Goal: Task Accomplishment & Management: Use online tool/utility

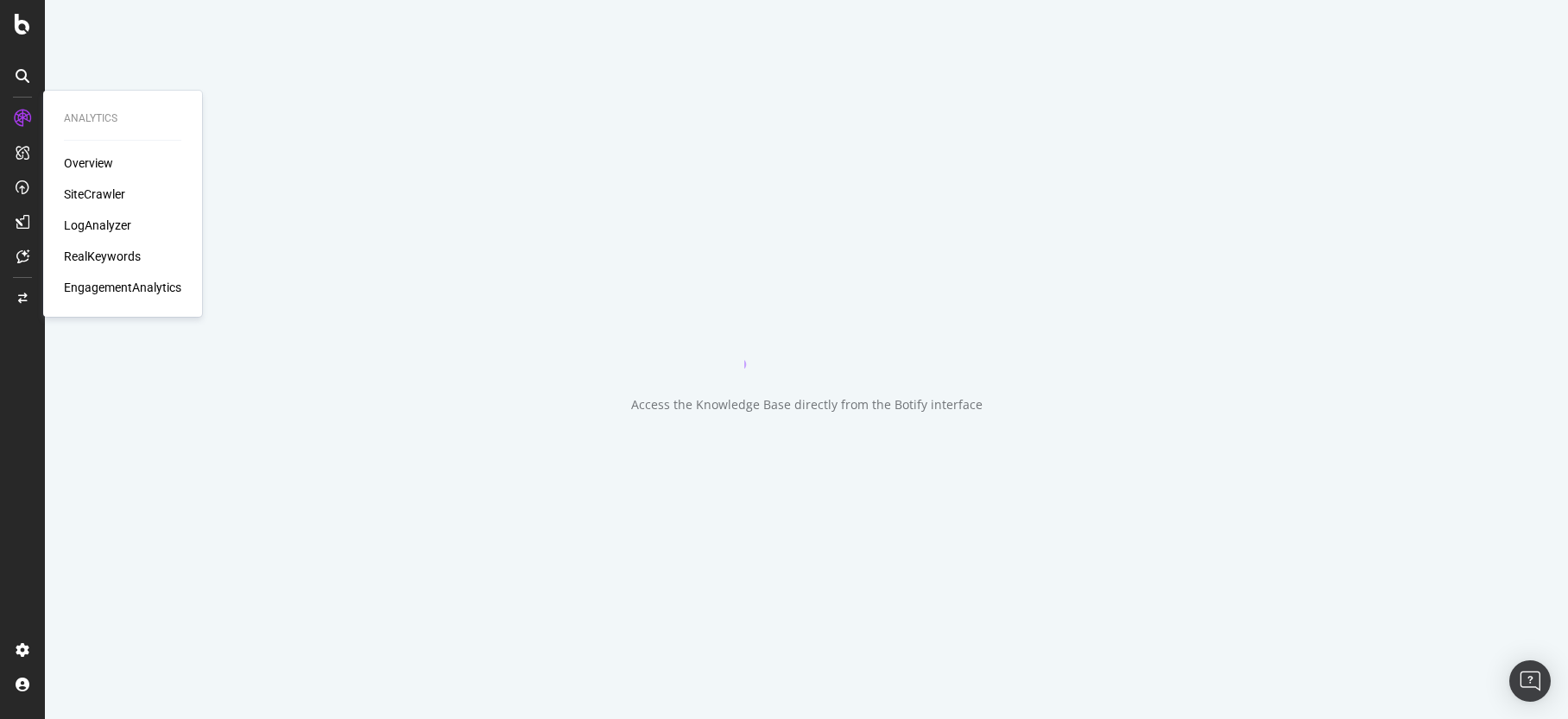
click at [88, 188] on div "SiteCrawler" at bounding box center [95, 194] width 61 height 18
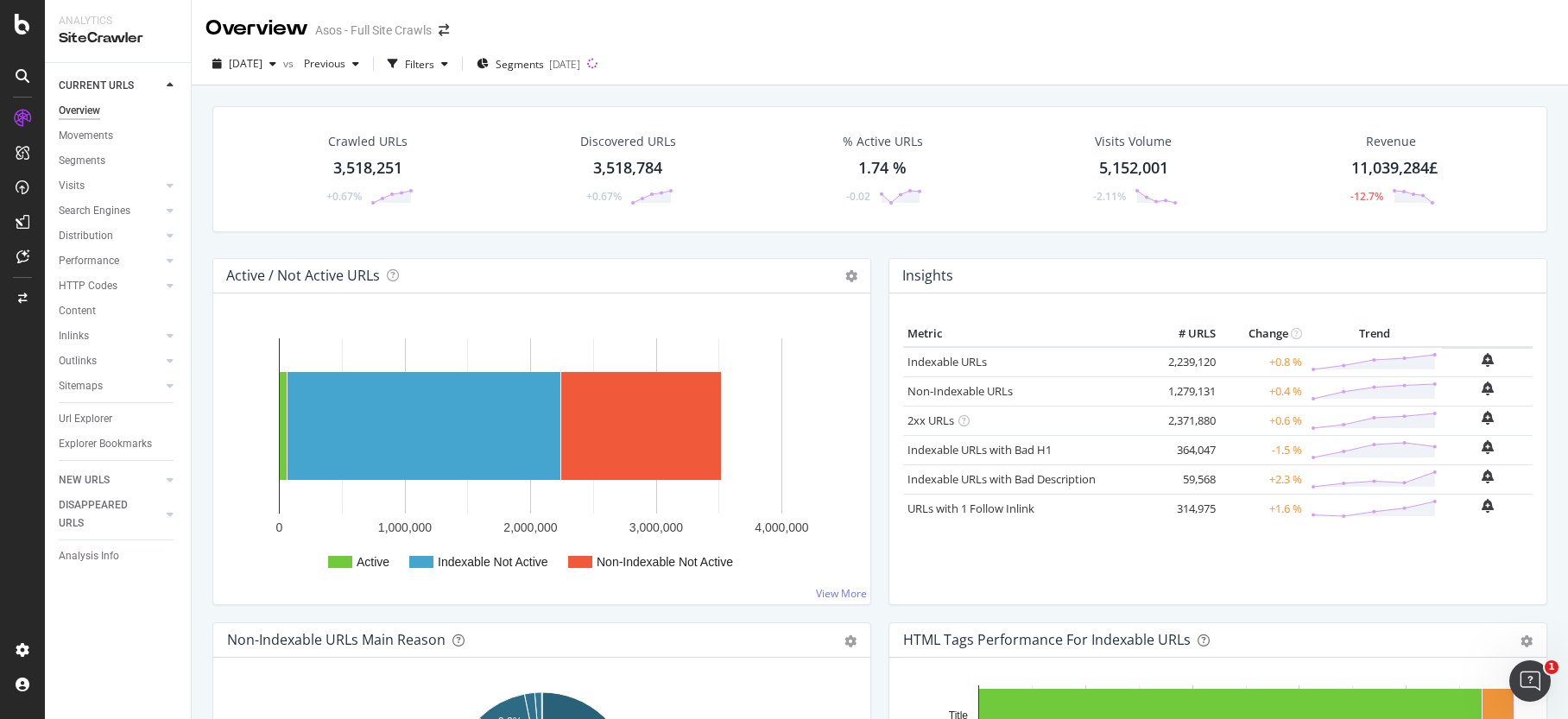
click at [208, 311] on div "Active / Not Active URLs Chart (by Value) Chart (by Percentage) Table Expand Ex…" at bounding box center [542, 440] width 676 height 364
click at [82, 158] on div "Segments" at bounding box center [82, 161] width 46 height 18
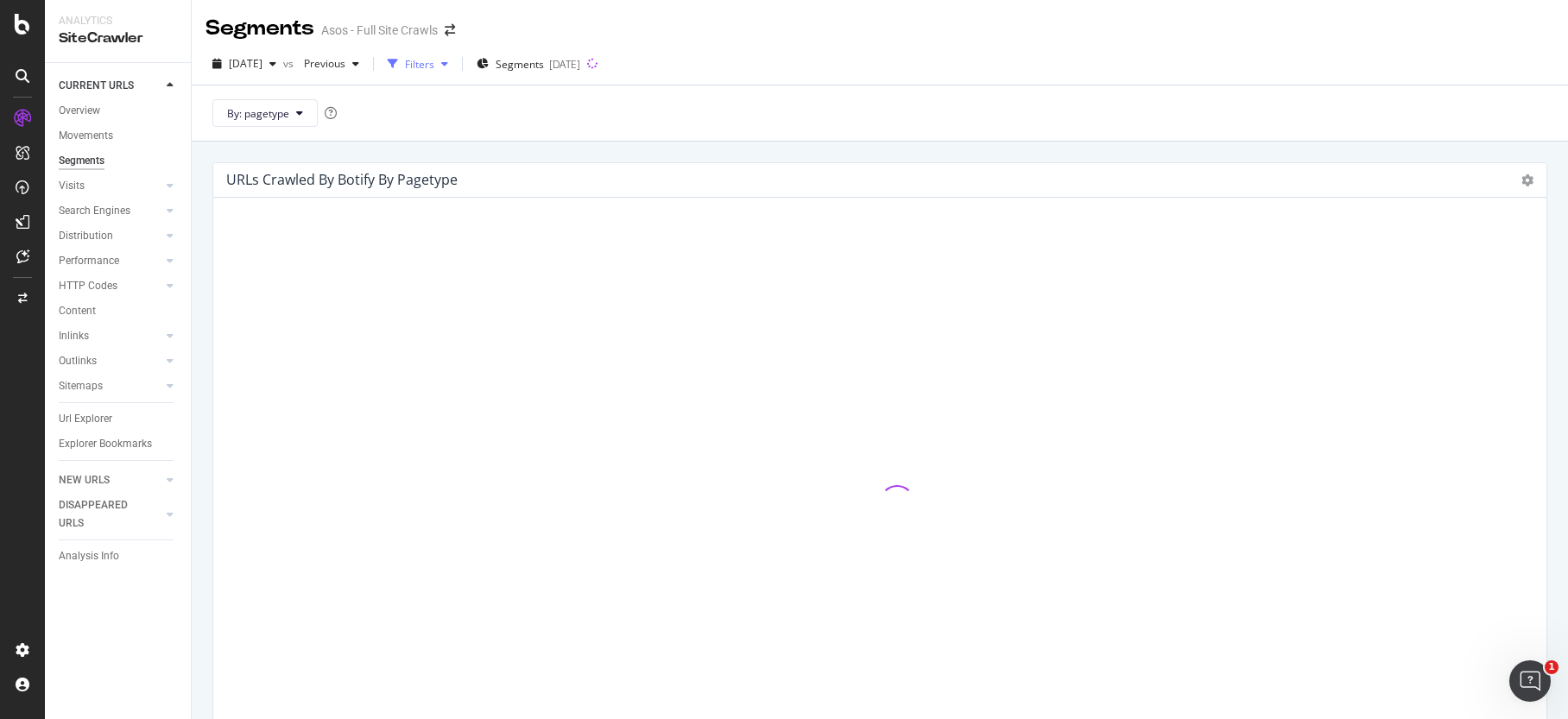
click at [434, 58] on div "Filters" at bounding box center [420, 64] width 30 height 15
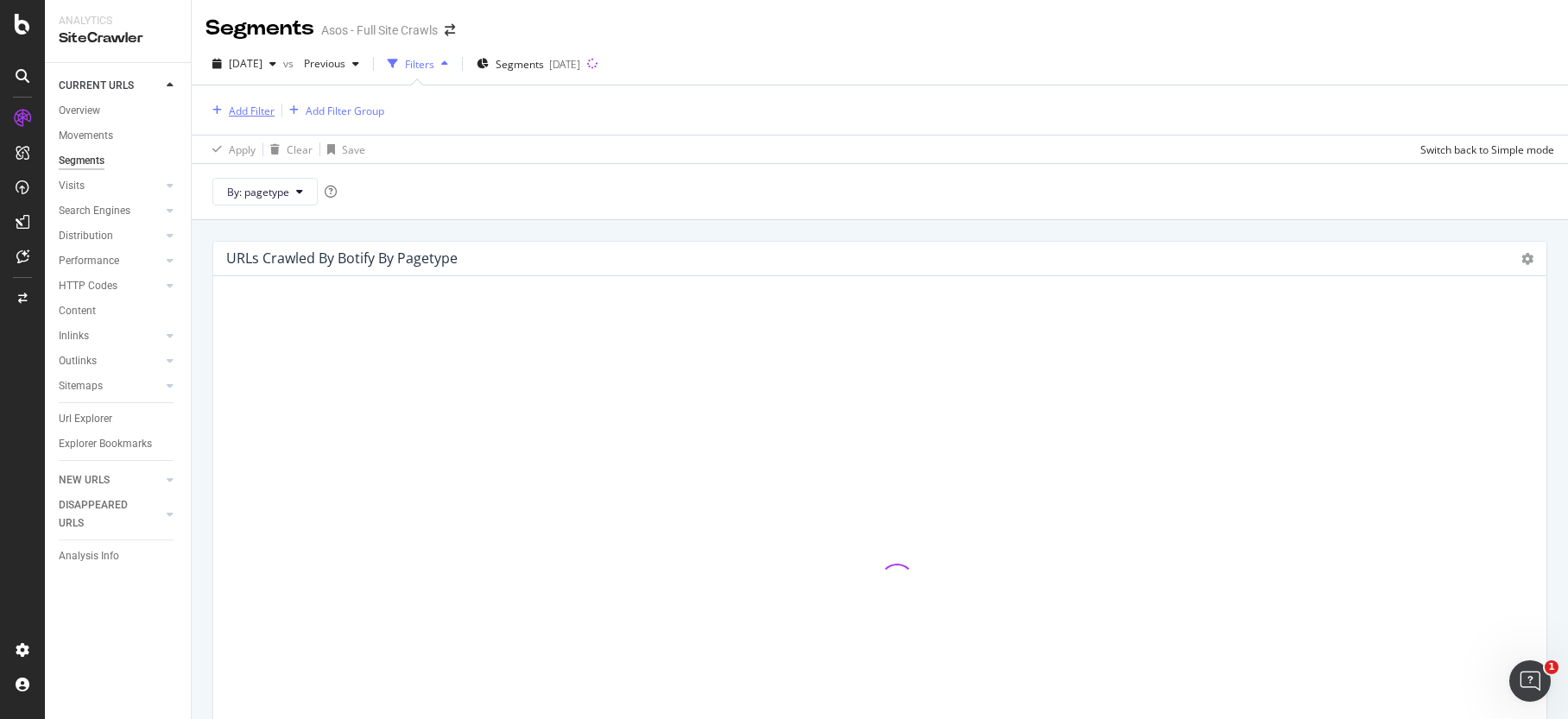
click at [244, 101] on div "Add Filter" at bounding box center [240, 110] width 69 height 19
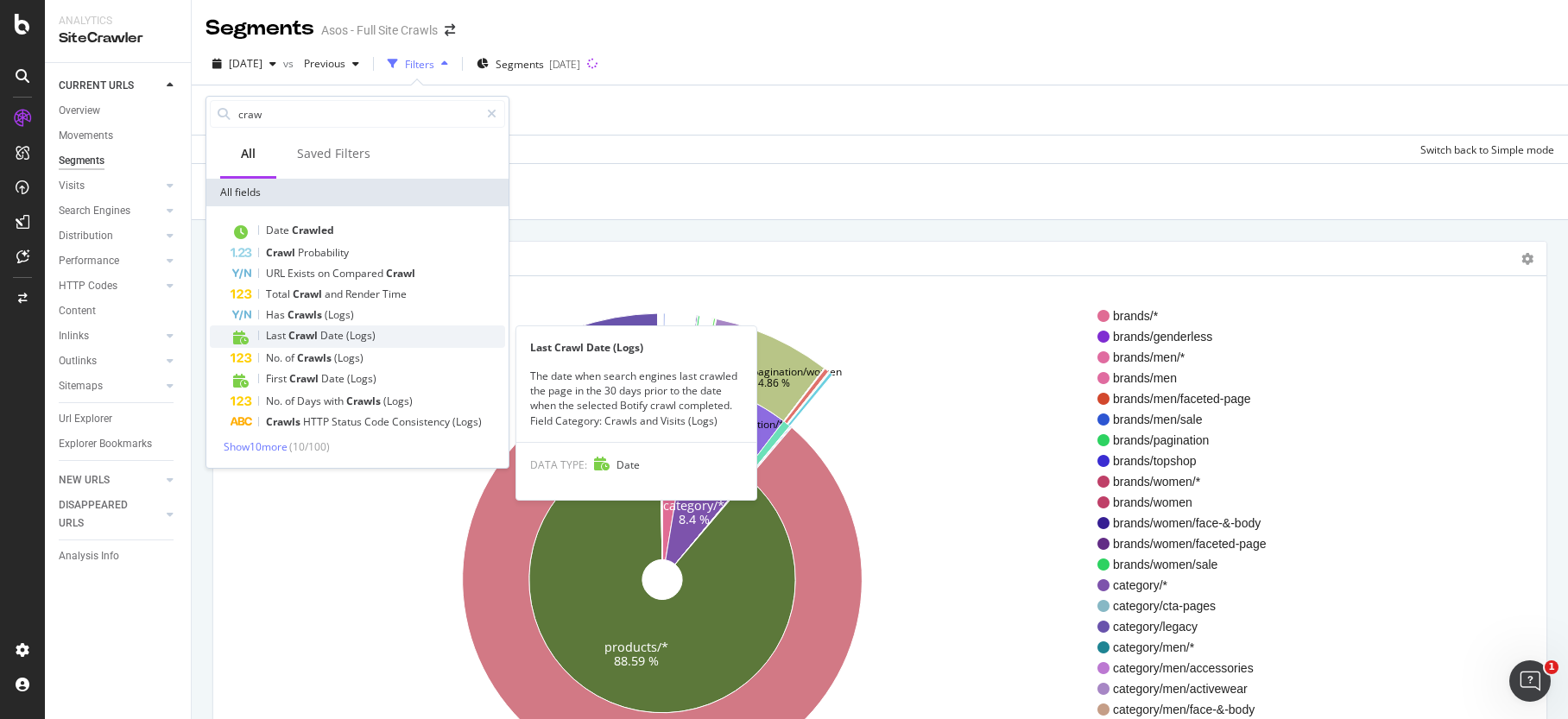
type input "craw"
click at [294, 332] on span "Crawl" at bounding box center [304, 335] width 32 height 15
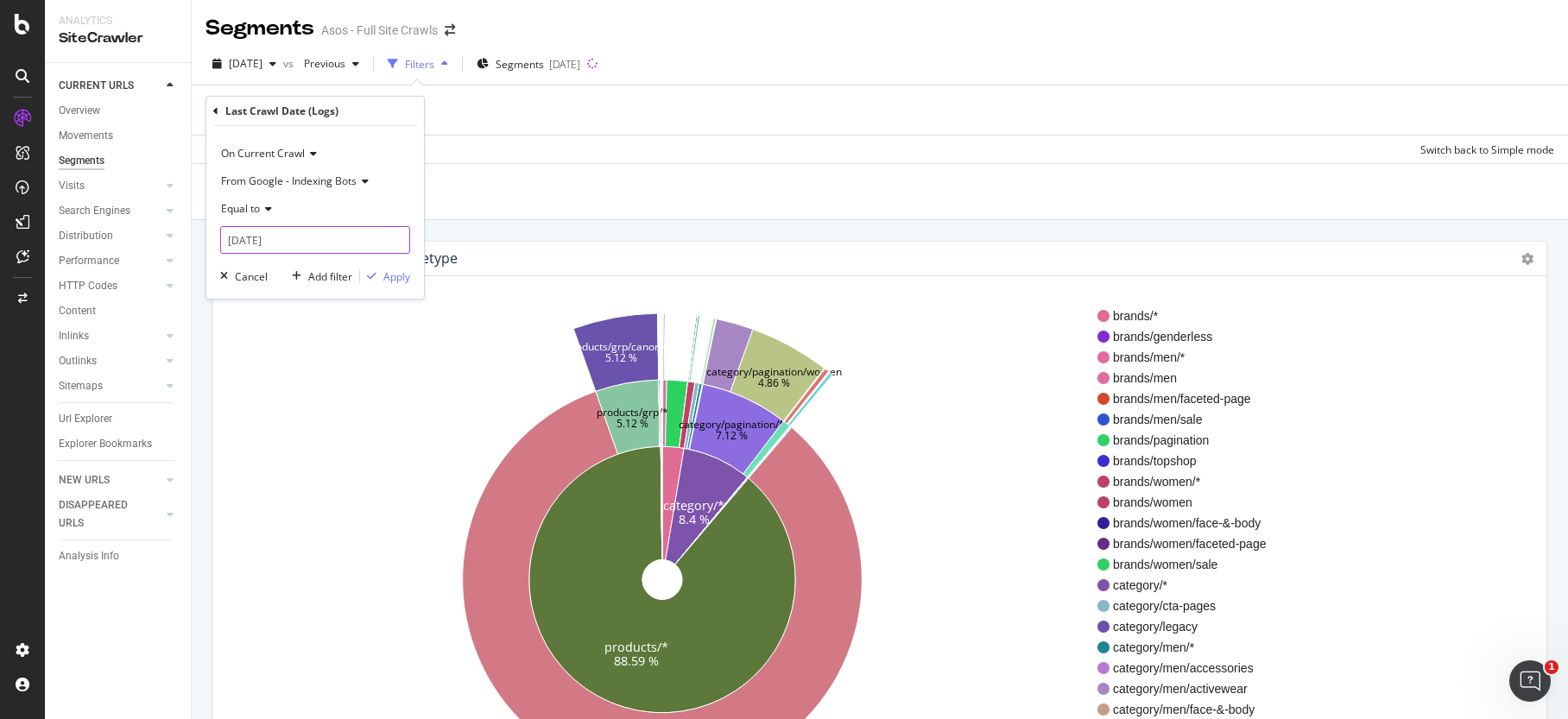
click at [304, 252] on input "[DATE]" at bounding box center [314, 240] width 190 height 28
click at [321, 213] on div "Equal to" at bounding box center [314, 209] width 190 height 28
click at [339, 186] on span "From Google - Indexing Bots" at bounding box center [289, 180] width 136 height 15
click at [294, 146] on span "On Current Crawl" at bounding box center [262, 153] width 84 height 15
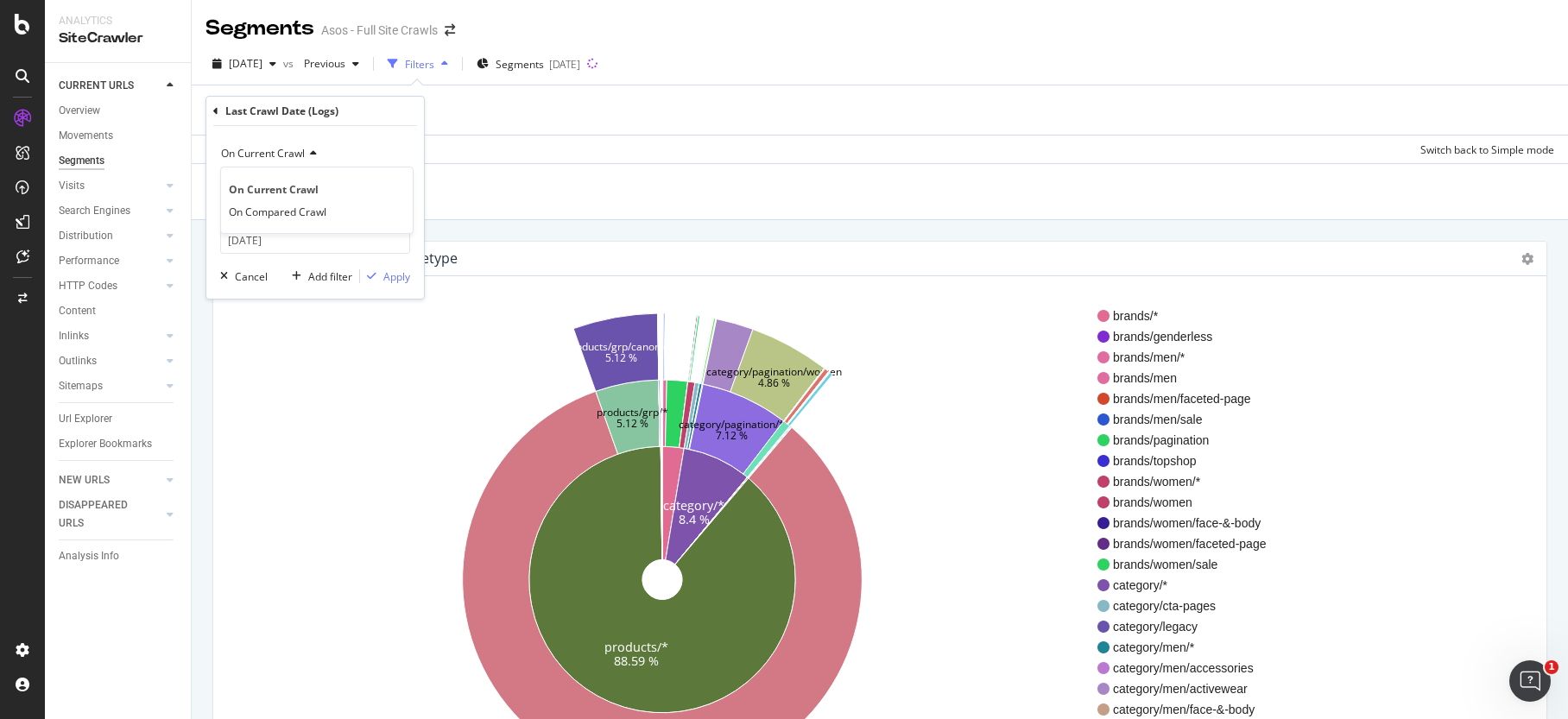
click at [294, 146] on span "On Current Crawl" at bounding box center [262, 153] width 84 height 15
click at [219, 104] on div "Last Crawl Date (Logs)" at bounding box center [314, 111] width 204 height 30
click at [218, 110] on icon at bounding box center [215, 111] width 5 height 11
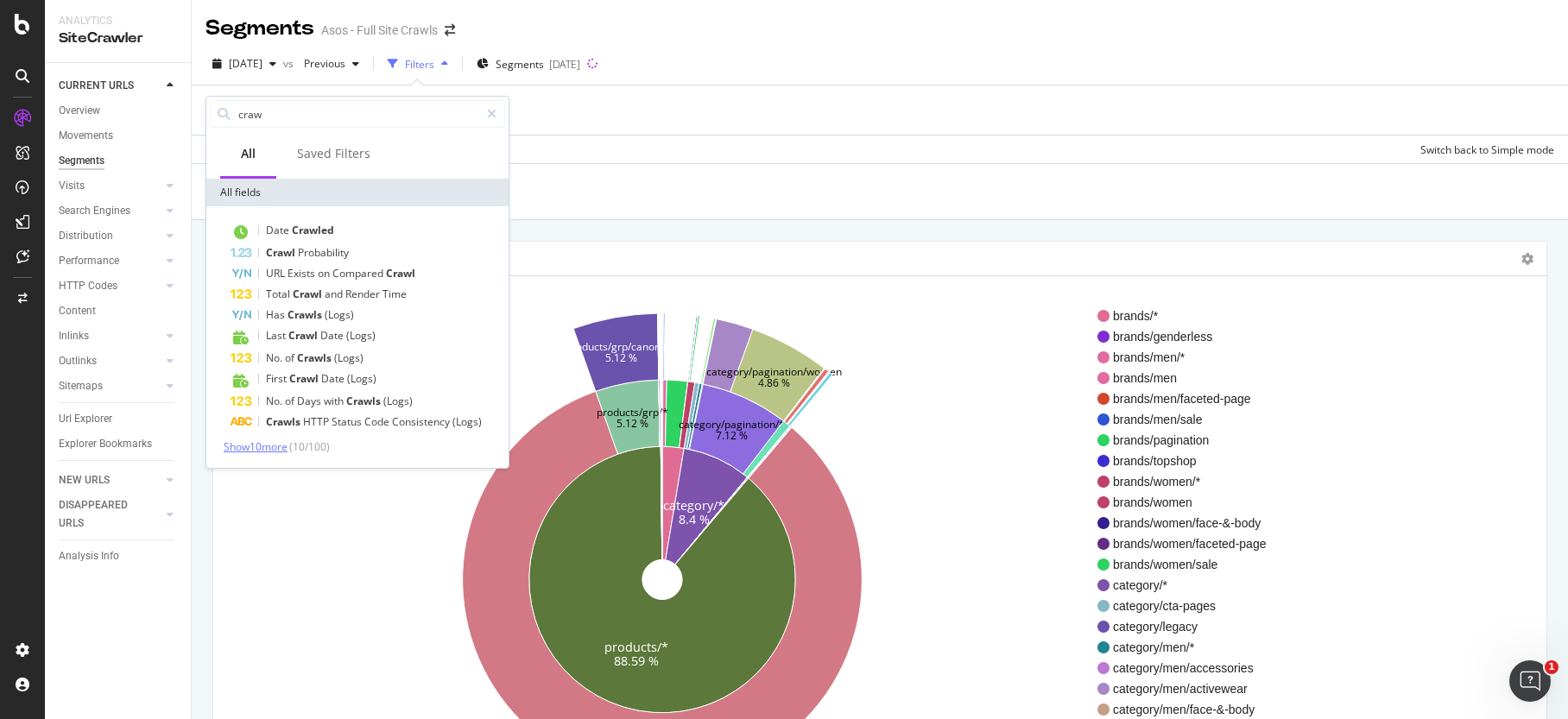
click at [257, 444] on span "Show 10 more" at bounding box center [255, 446] width 64 height 15
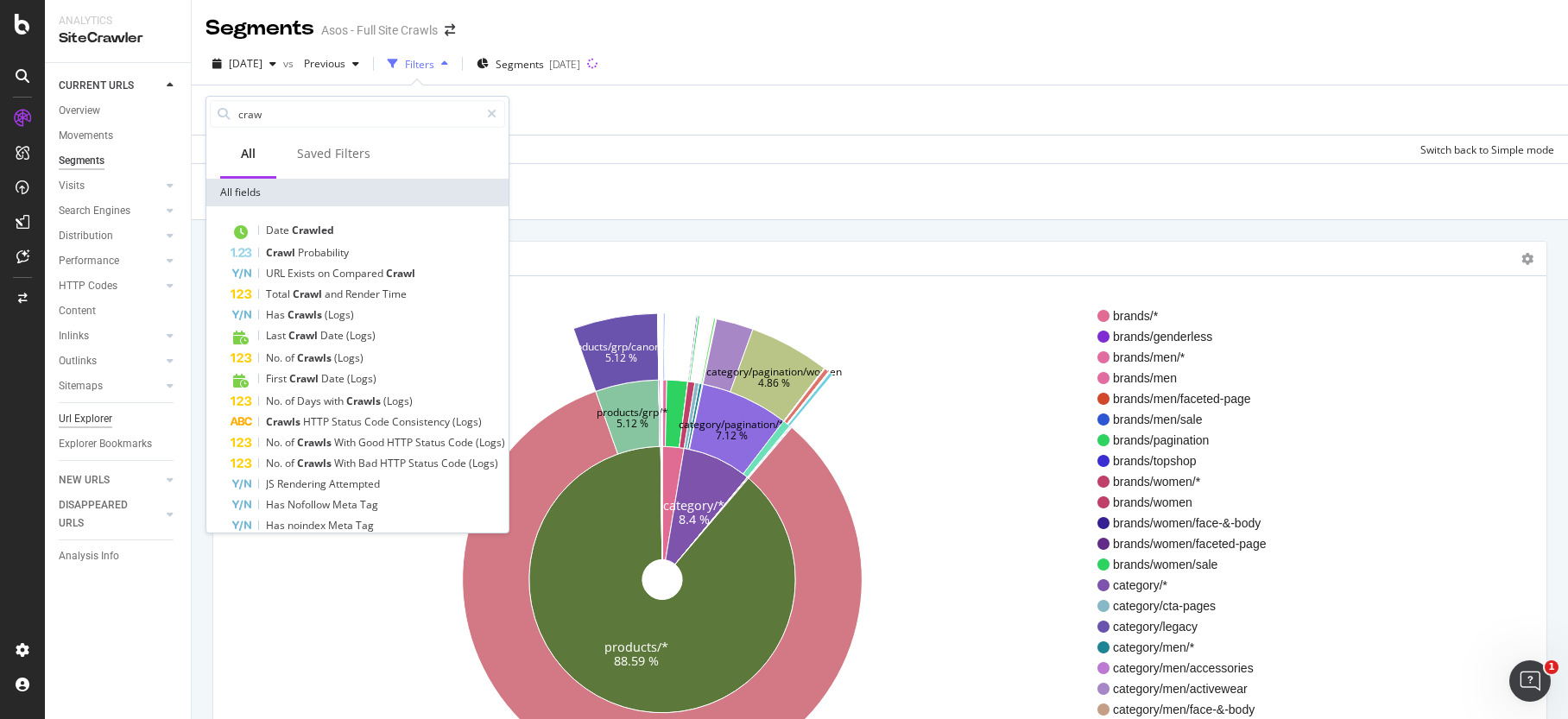
click at [106, 416] on div "Url Explorer" at bounding box center [86, 419] width 53 height 18
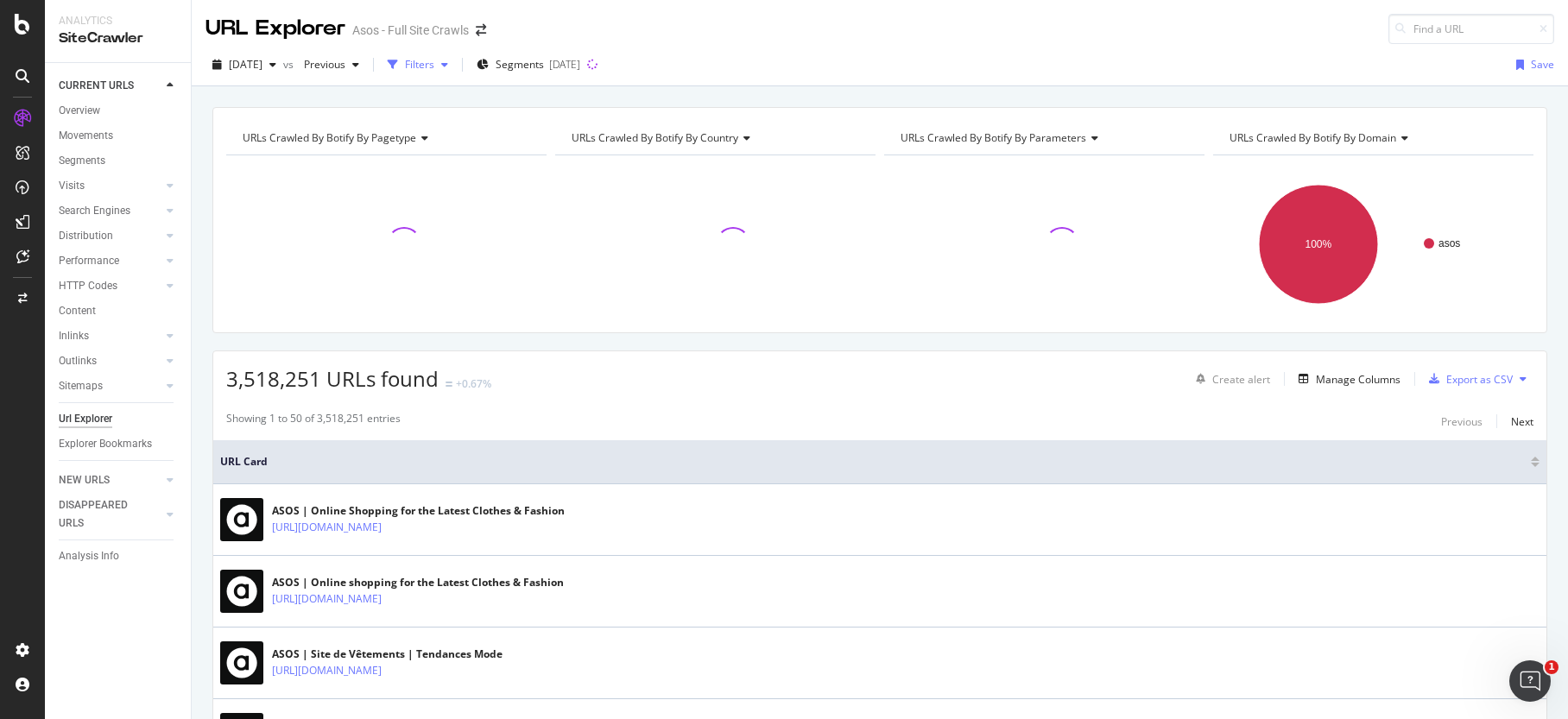
click at [434, 61] on div "Filters" at bounding box center [420, 64] width 30 height 15
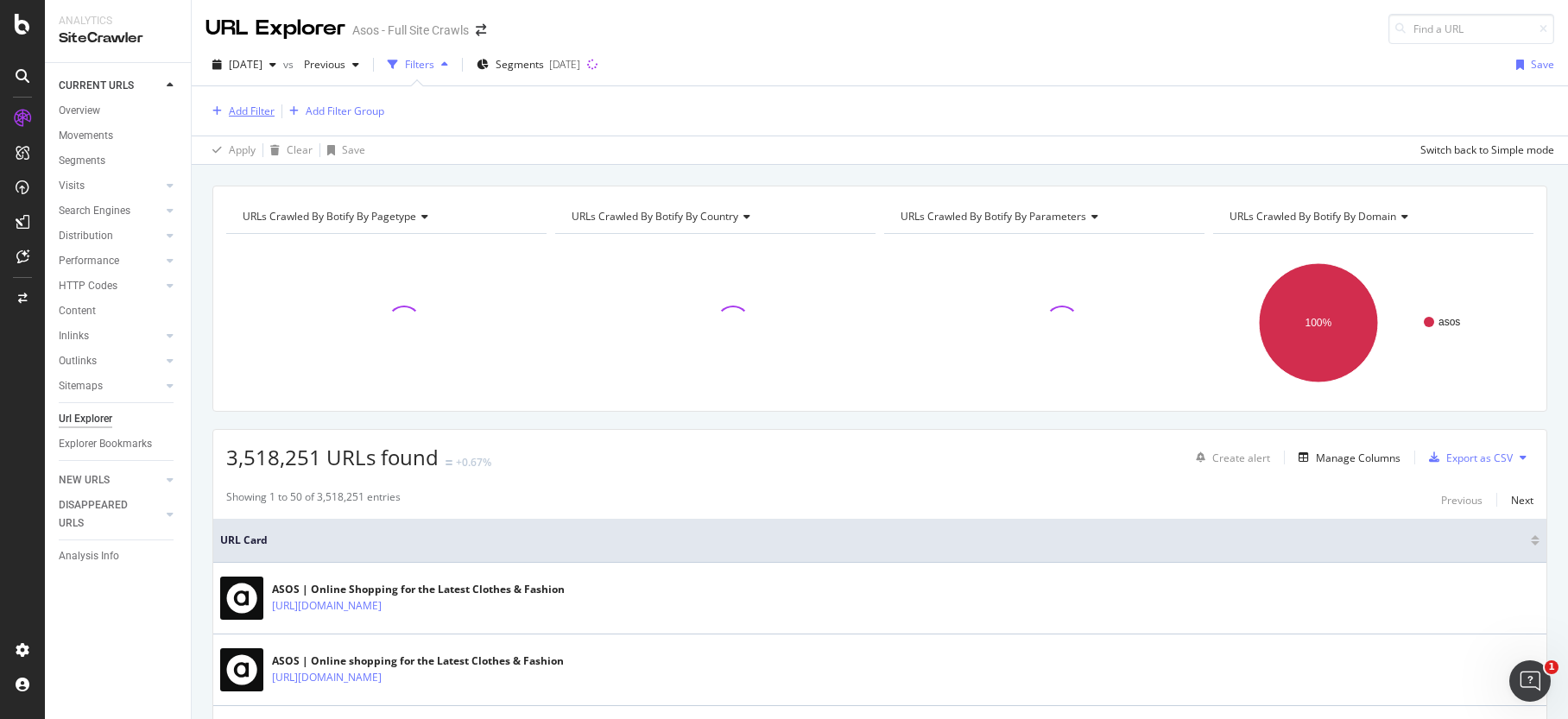
click at [237, 117] on div "Add Filter" at bounding box center [251, 110] width 45 height 15
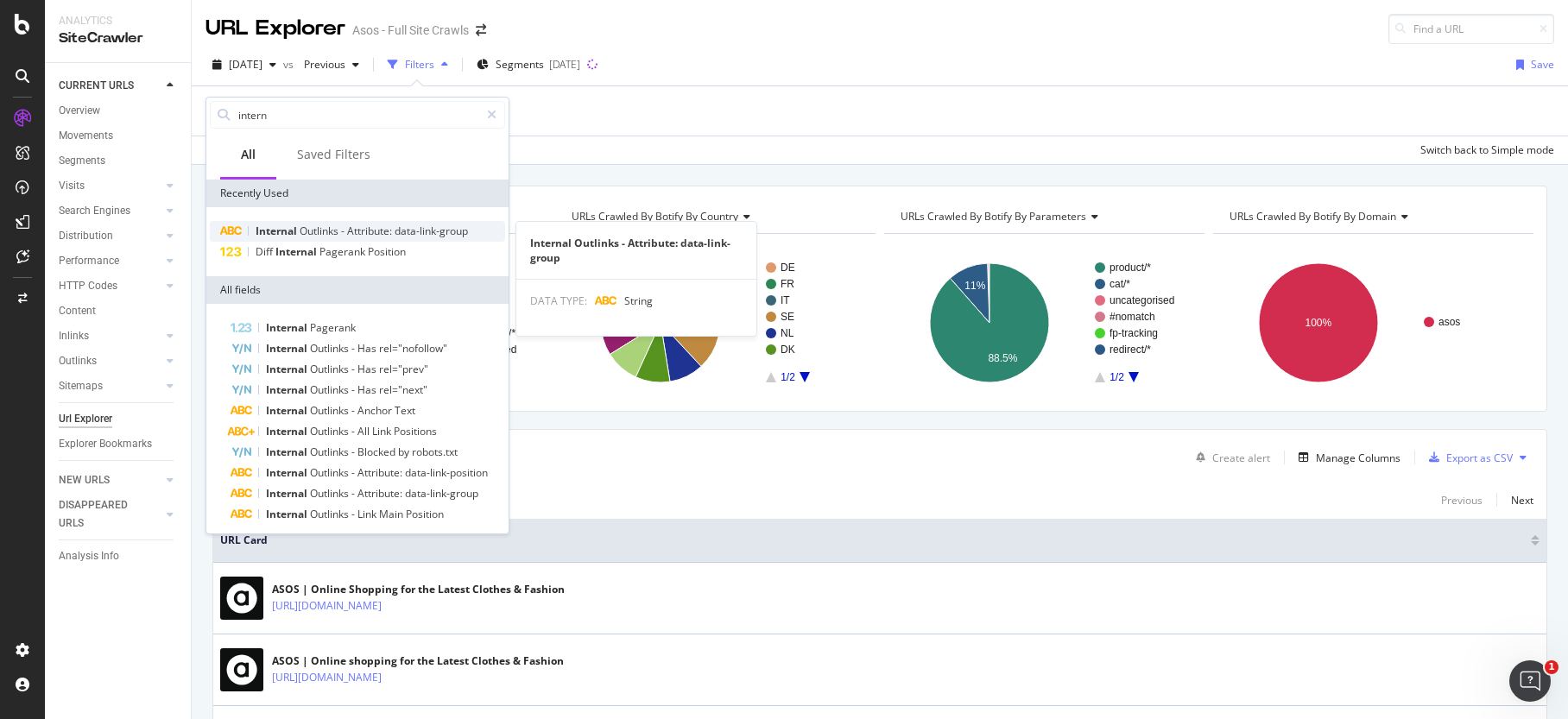
type input "intern"
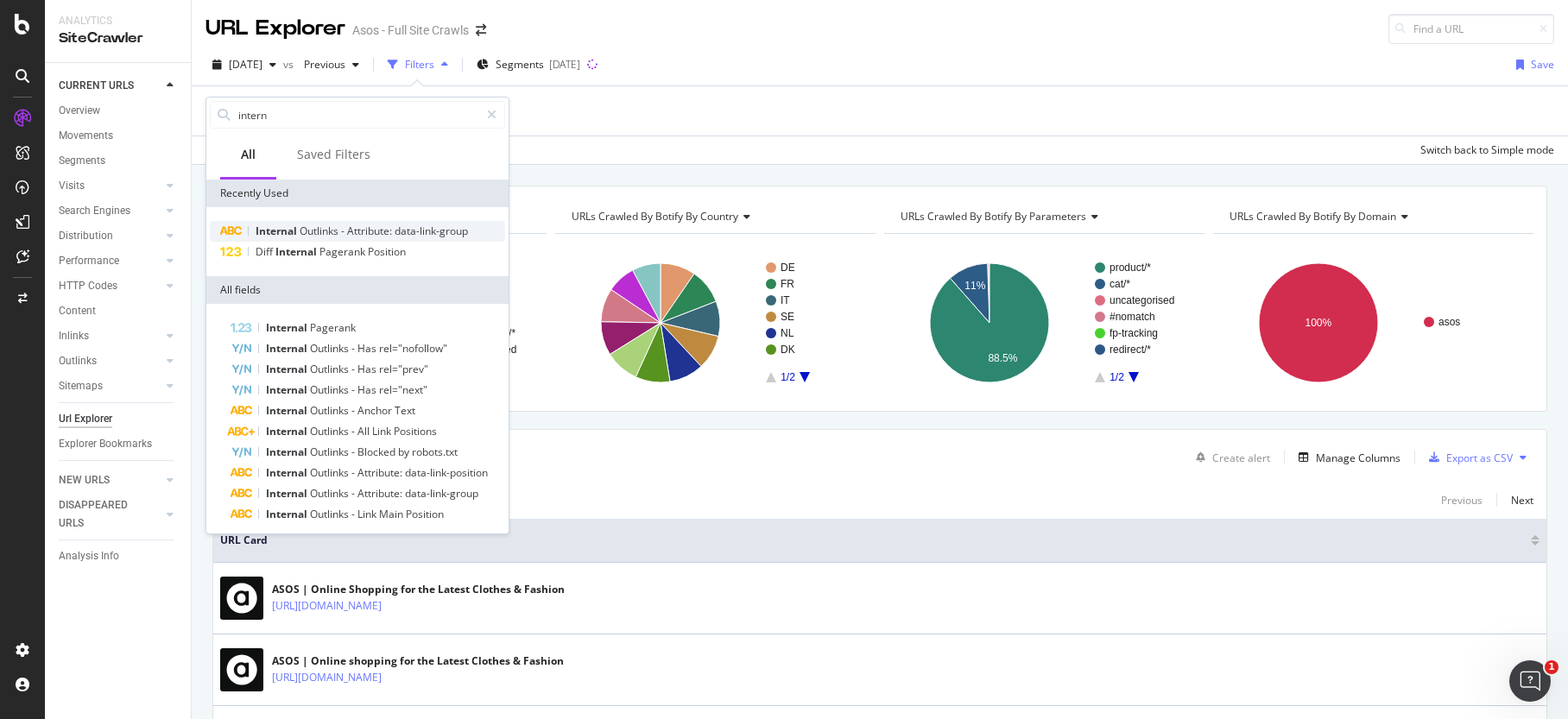
click at [347, 225] on span "-" at bounding box center [344, 230] width 6 height 15
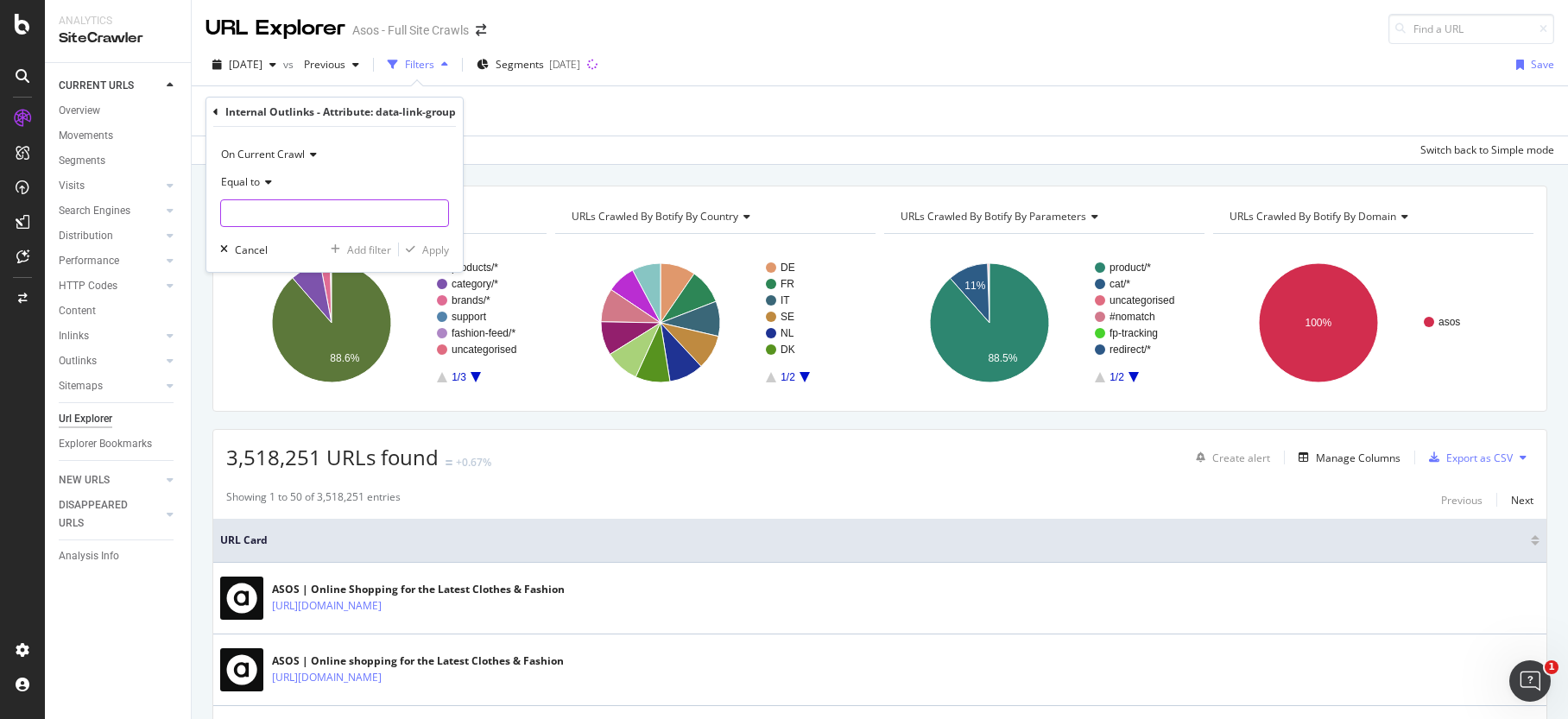
click at [317, 225] on input "text" at bounding box center [334, 213] width 228 height 28
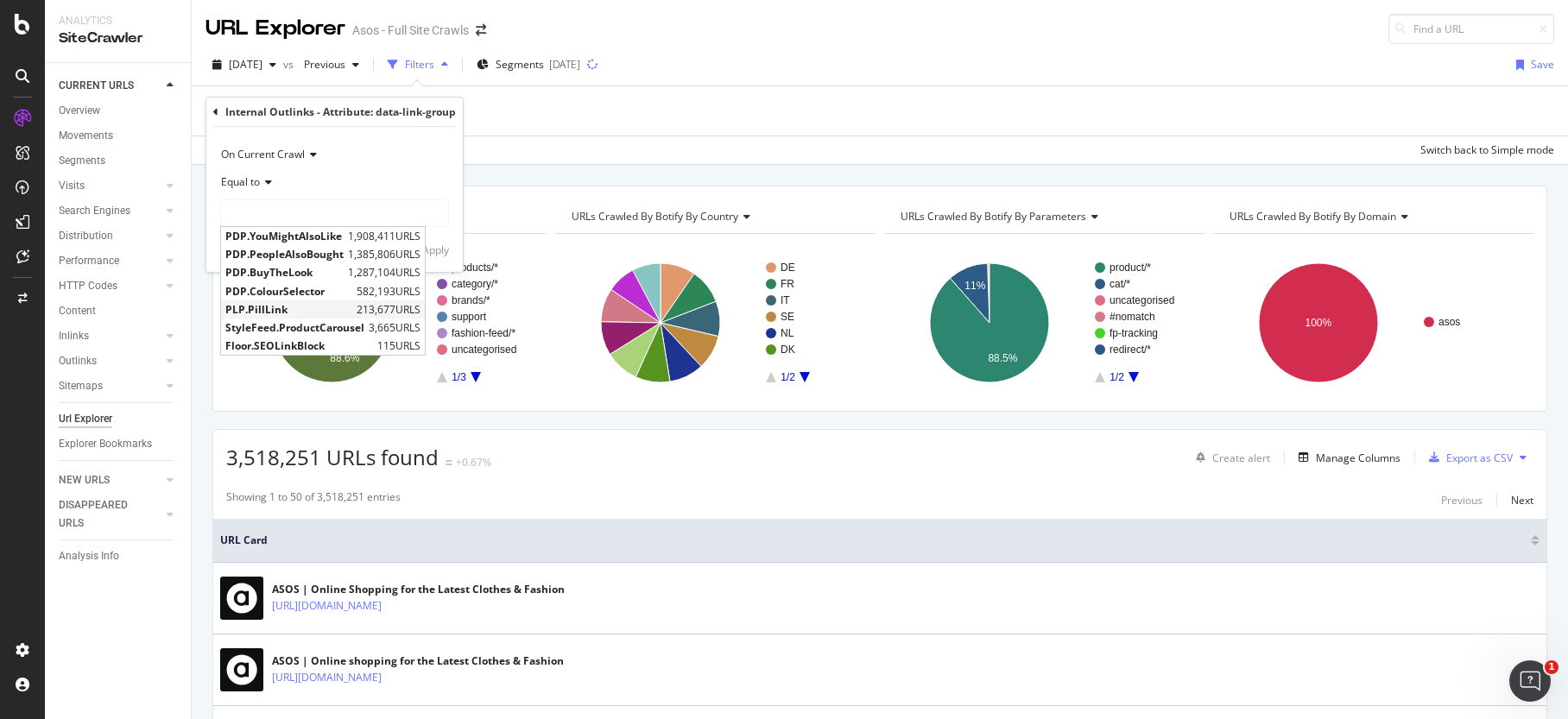
click at [258, 309] on span "PLP.PillLink" at bounding box center [289, 309] width 127 height 15
type input "PLP.PillLink"
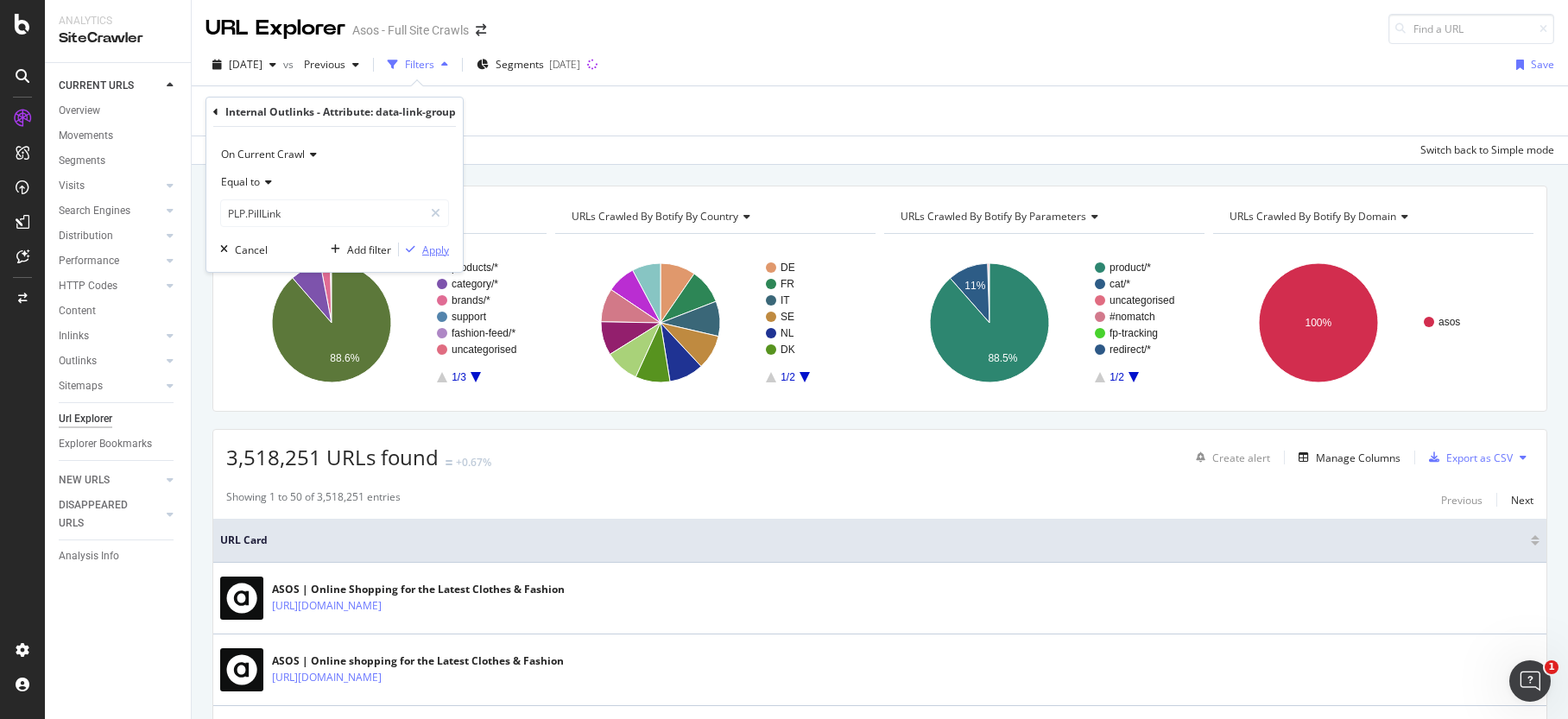
click at [432, 247] on div "Apply" at bounding box center [435, 249] width 27 height 15
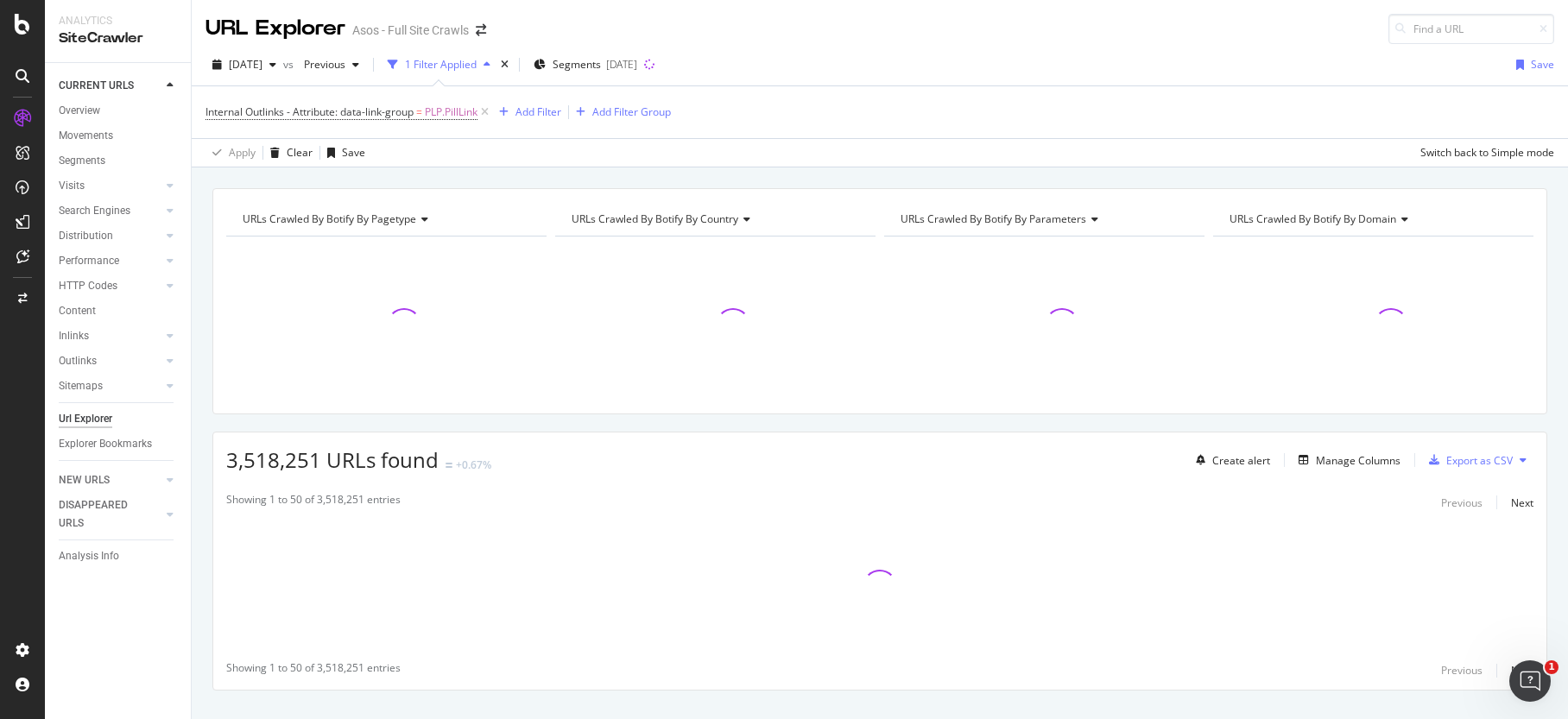
scroll to position [32, 0]
